Goal: Check status: Check status

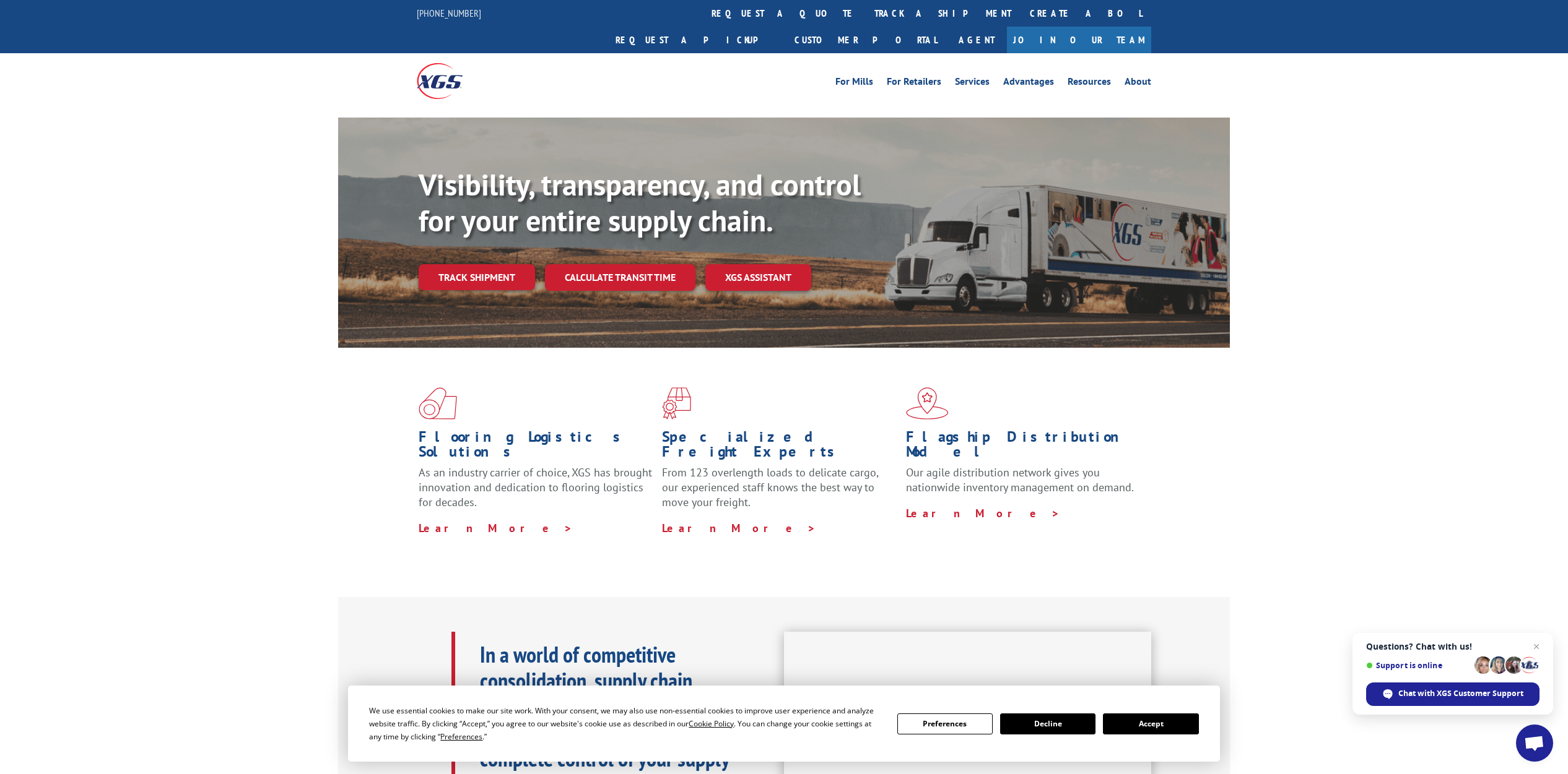
click at [865, 9] on link "track a shipment" at bounding box center [942, 13] width 155 height 27
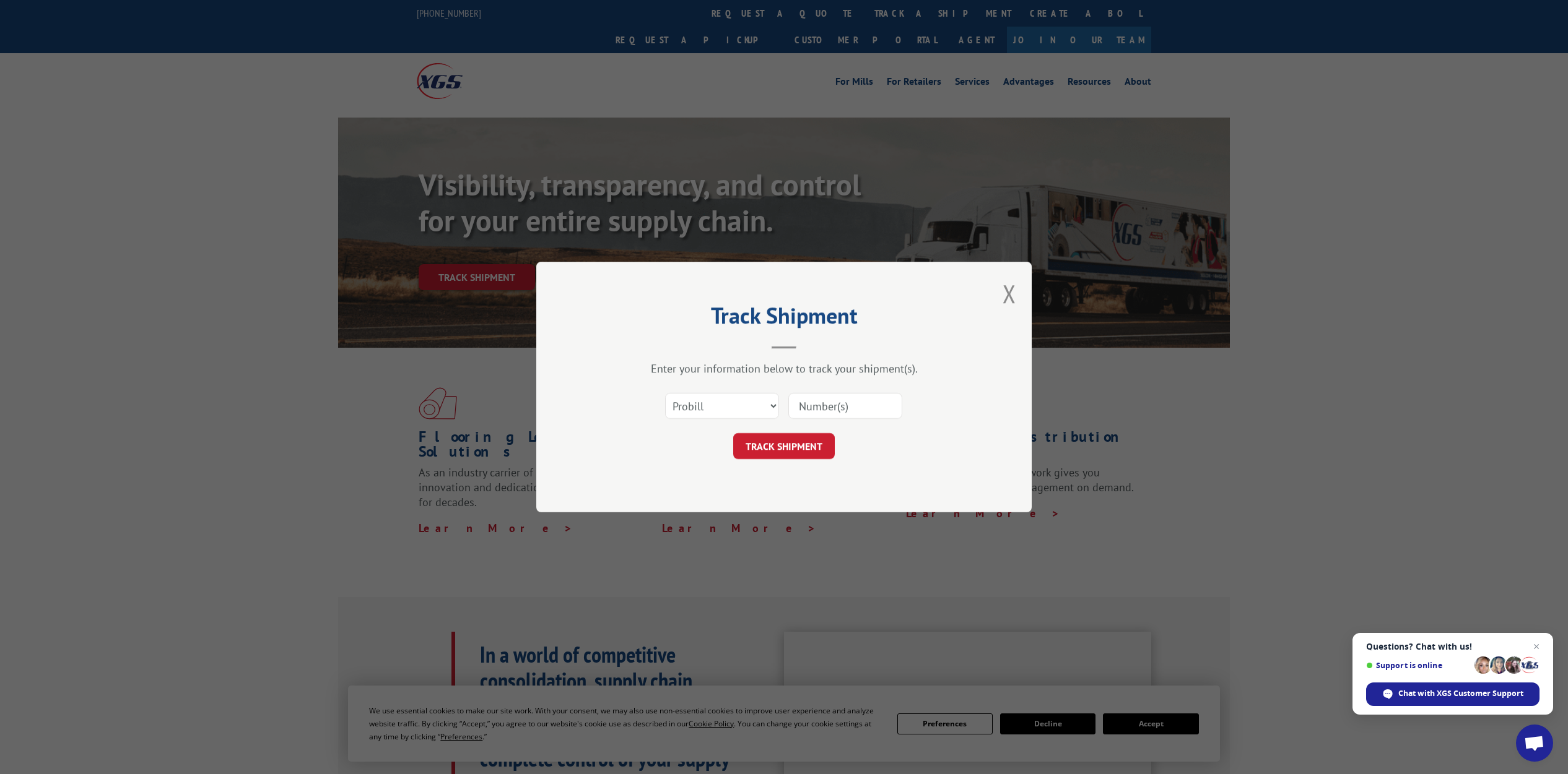
click at [811, 409] on input at bounding box center [844, 406] width 114 height 26
type input "17613063"
click button "TRACK SHIPMENT" at bounding box center [784, 446] width 102 height 26
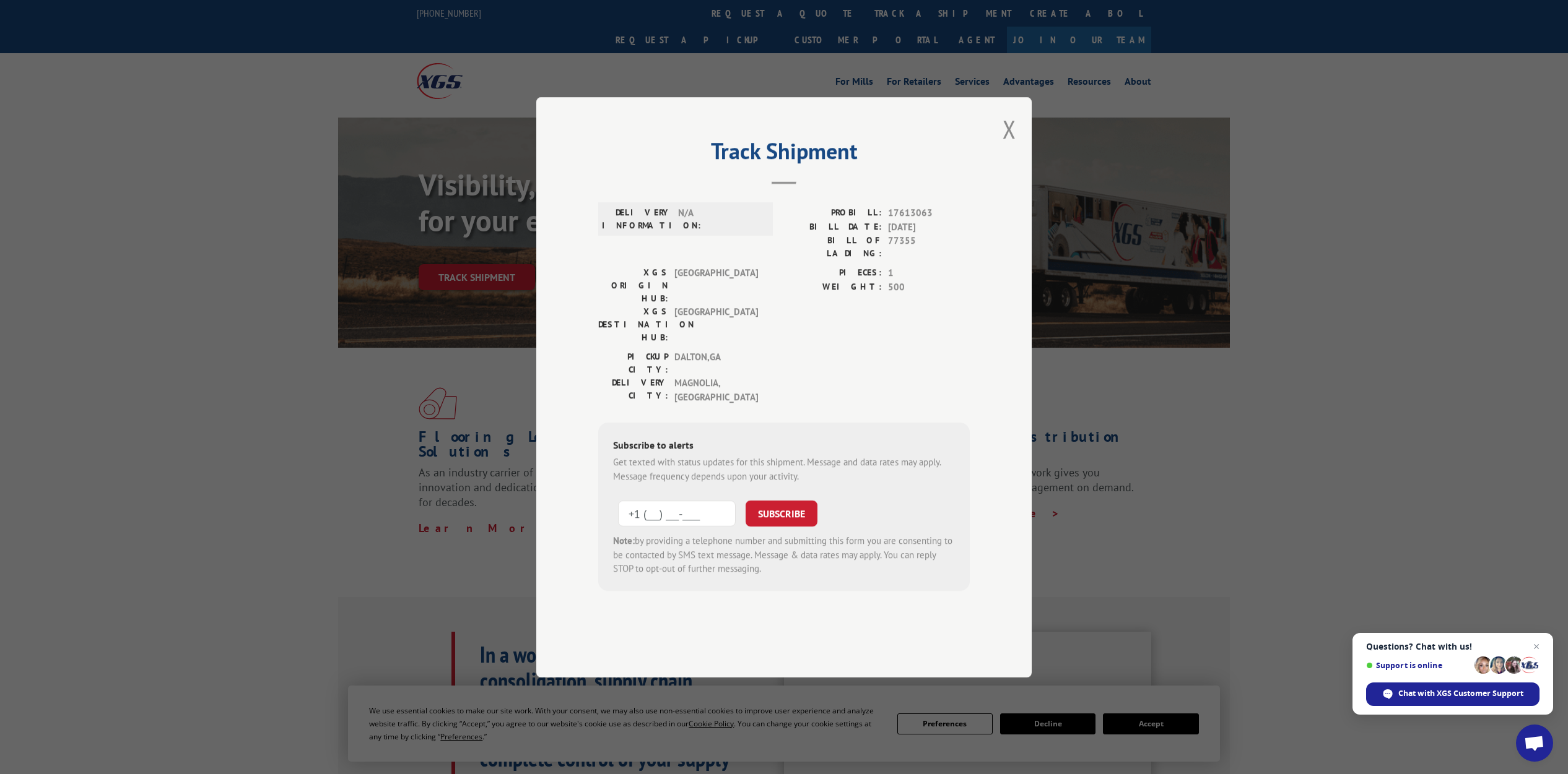
click at [667, 501] on input "+1 (___) ___-____" at bounding box center [676, 514] width 118 height 26
type input "[PHONE_NUMBER]"
click at [780, 501] on button "SUBSCRIBE" at bounding box center [781, 514] width 72 height 26
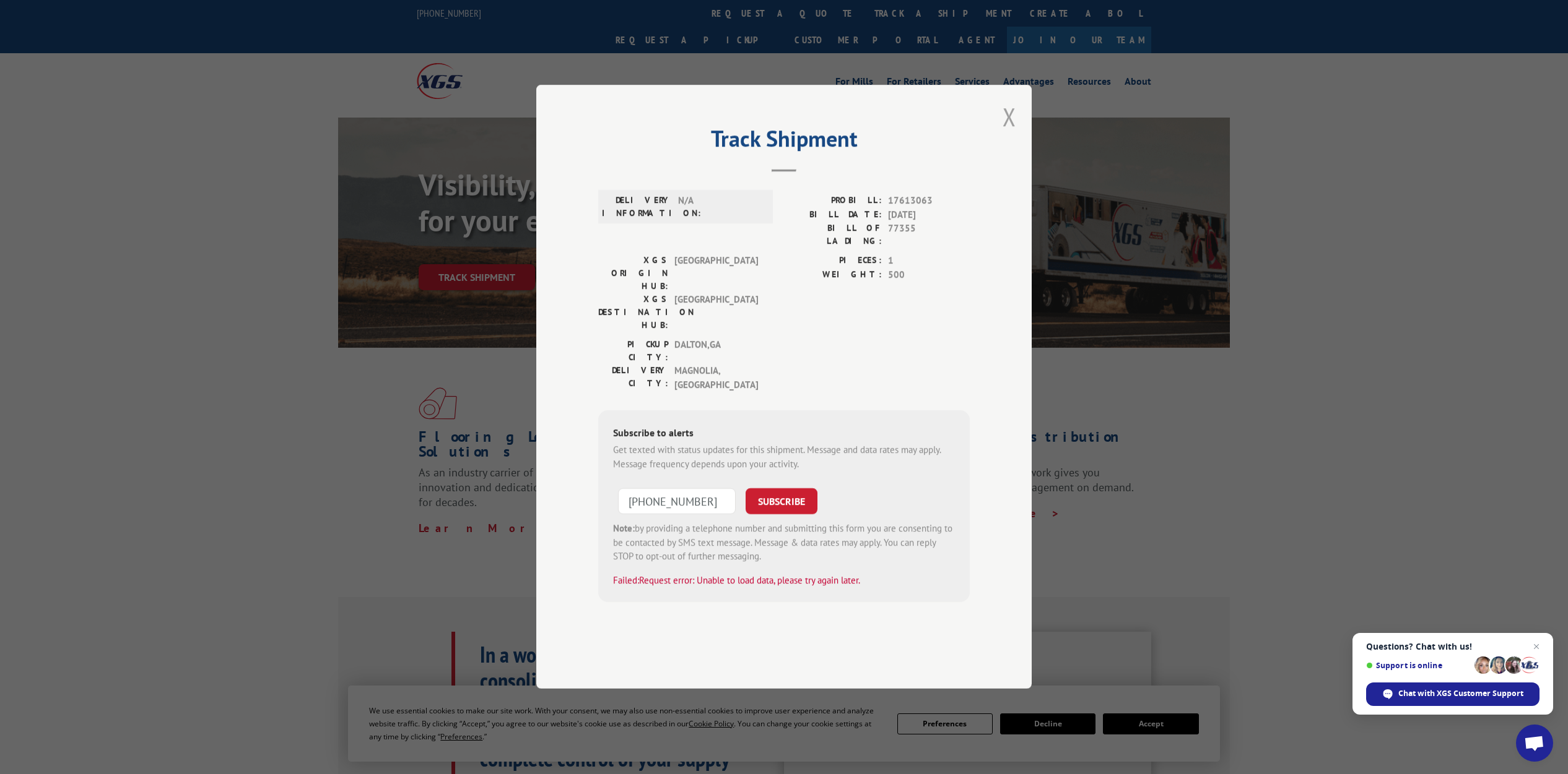
click at [1006, 133] on button "Close modal" at bounding box center [1010, 116] width 14 height 33
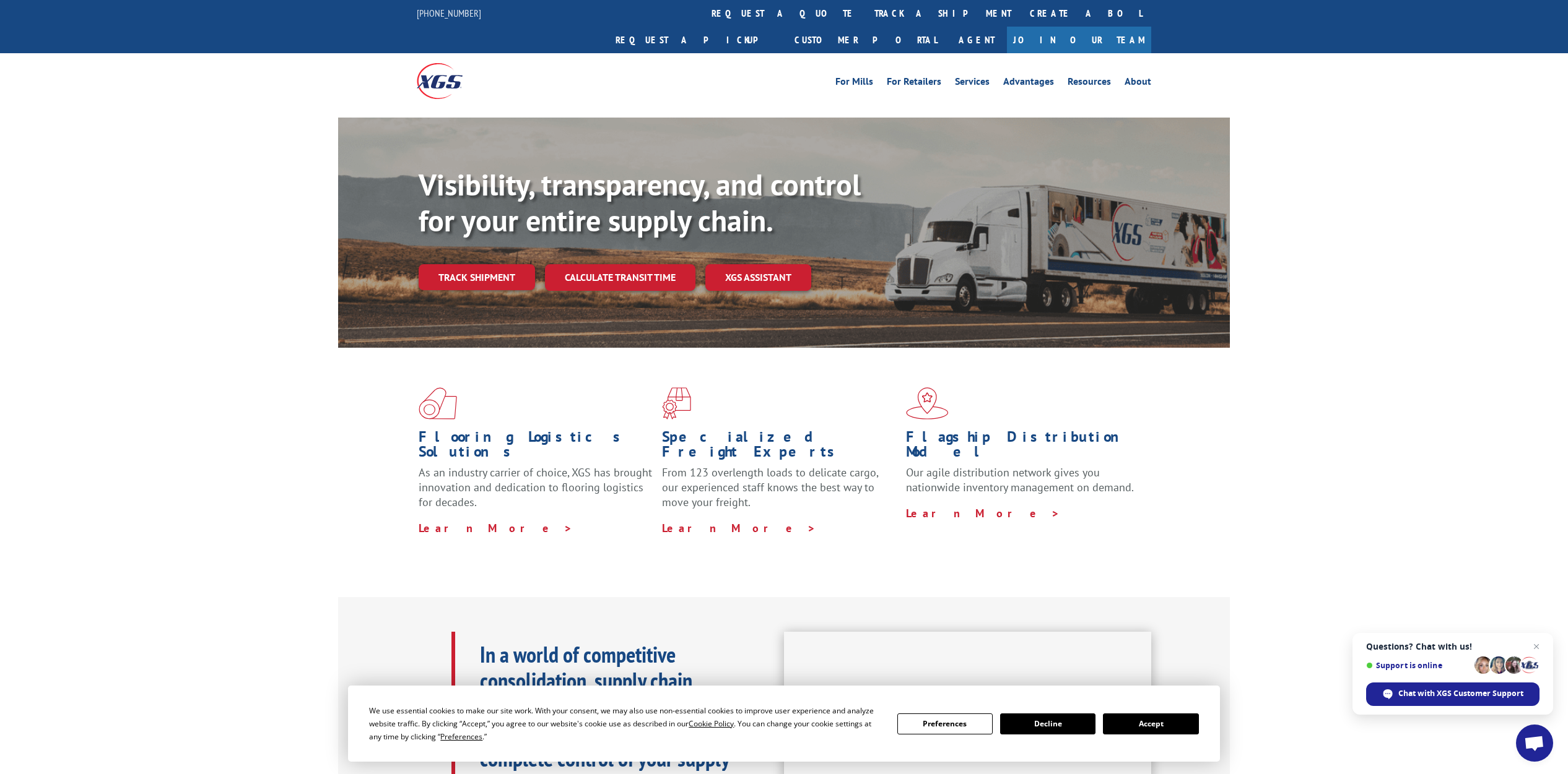
click at [1041, 722] on button "Decline" at bounding box center [1047, 724] width 95 height 21
